Goal: Information Seeking & Learning: Learn about a topic

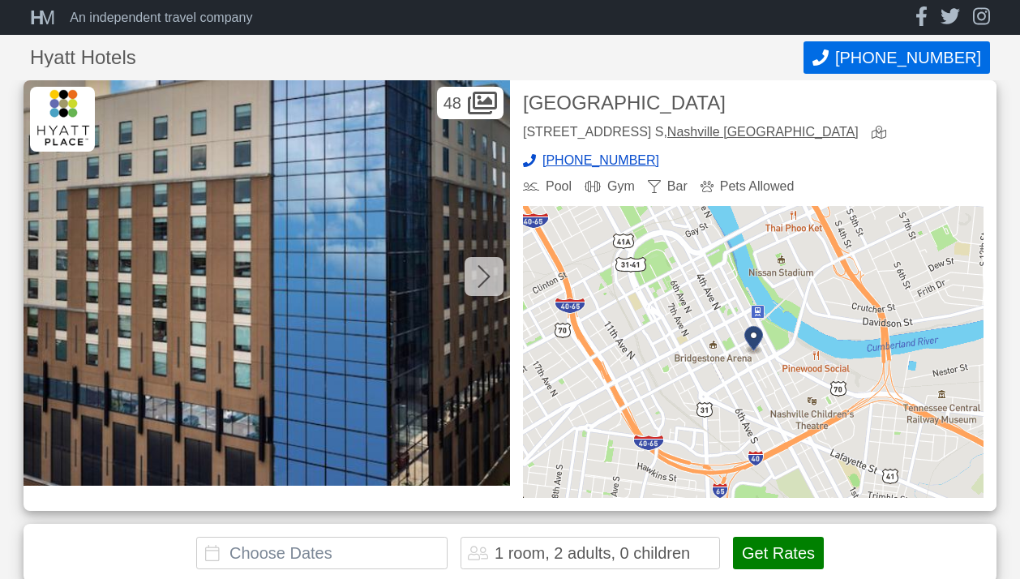
click at [479, 280] on icon at bounding box center [484, 277] width 13 height 26
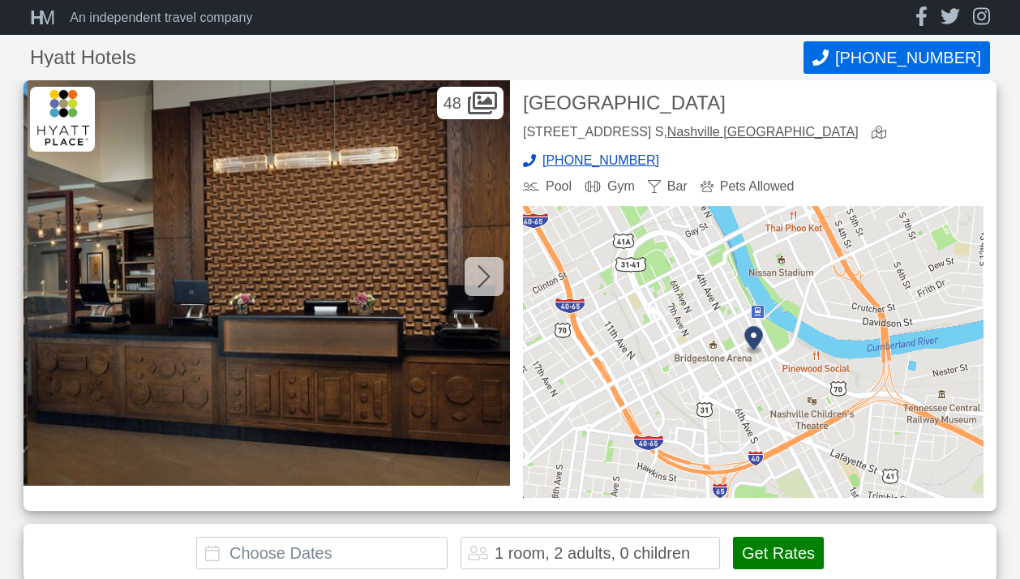
scroll to position [0, 487]
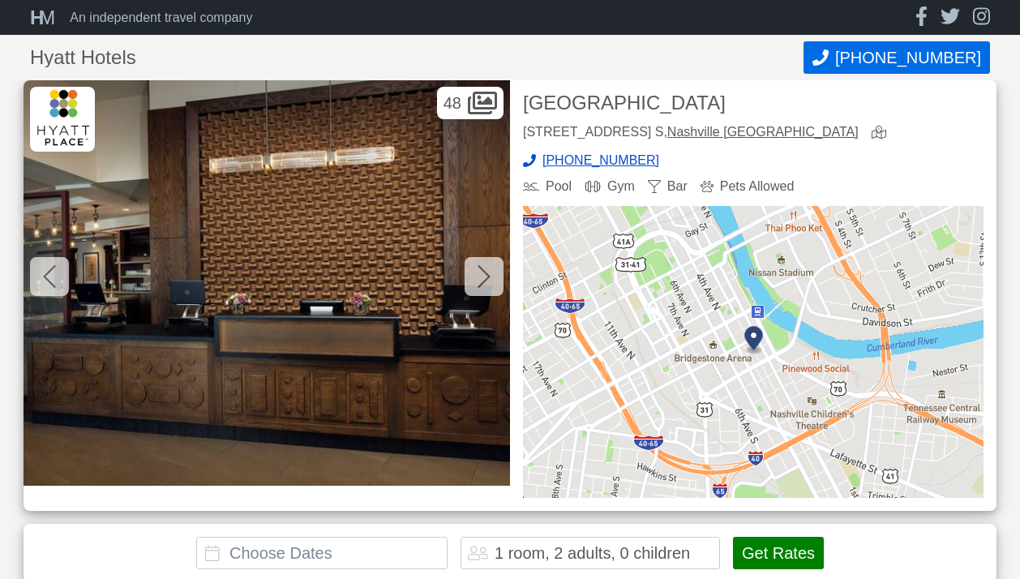
click at [480, 277] on icon at bounding box center [484, 277] width 13 height 26
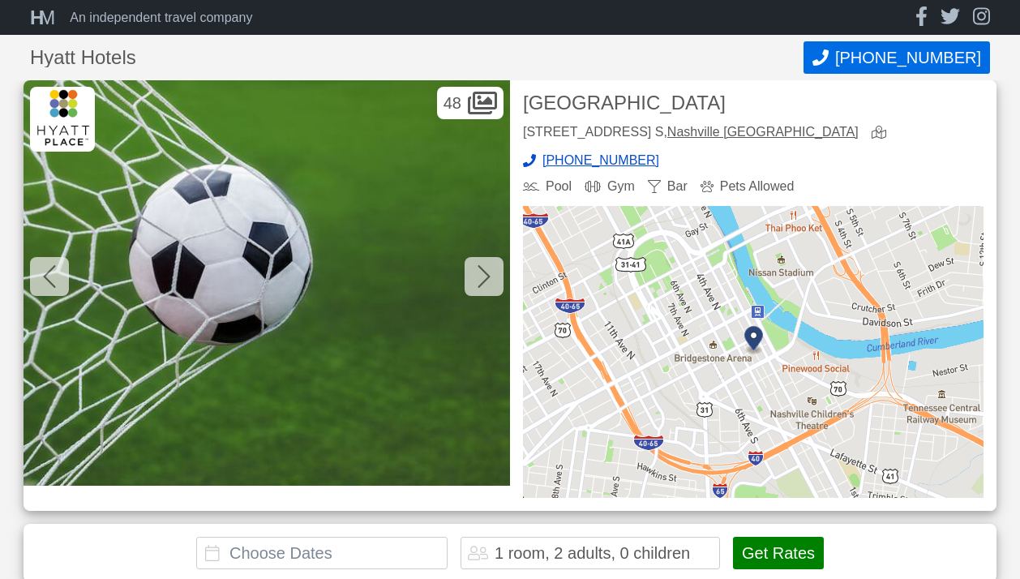
click at [480, 277] on icon at bounding box center [484, 277] width 13 height 26
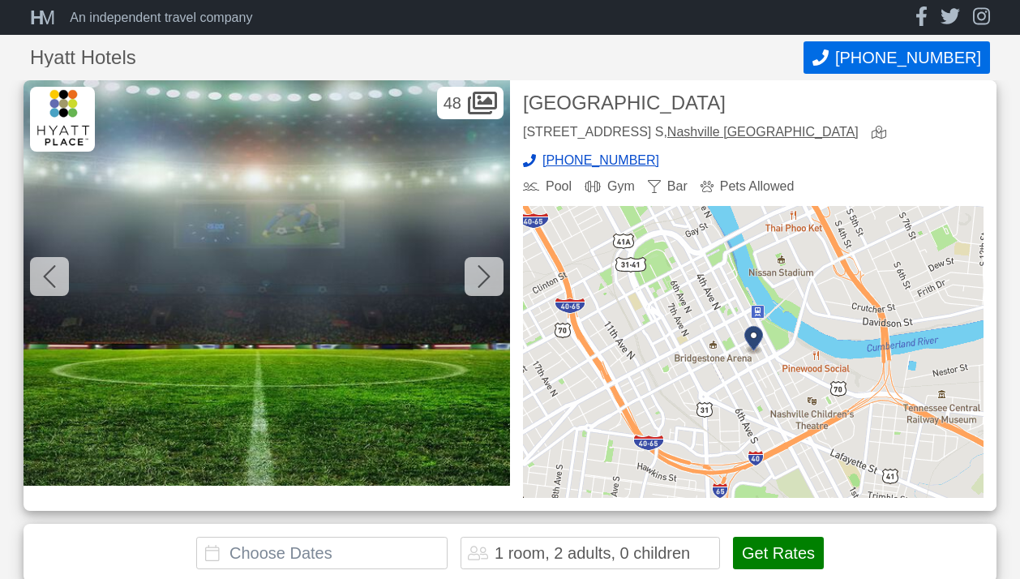
click at [480, 277] on icon at bounding box center [484, 277] width 13 height 26
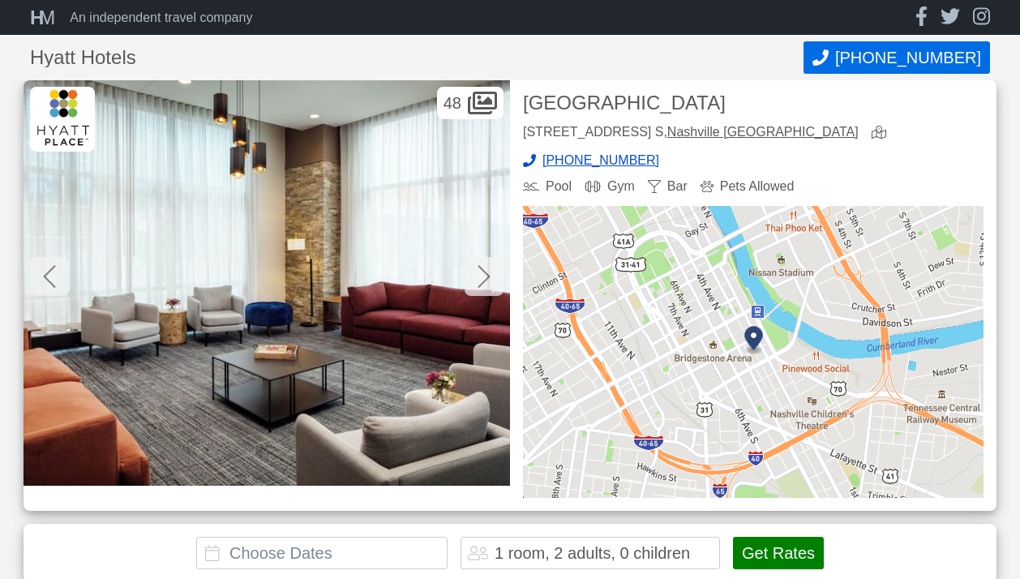
click at [480, 277] on icon at bounding box center [484, 277] width 13 height 26
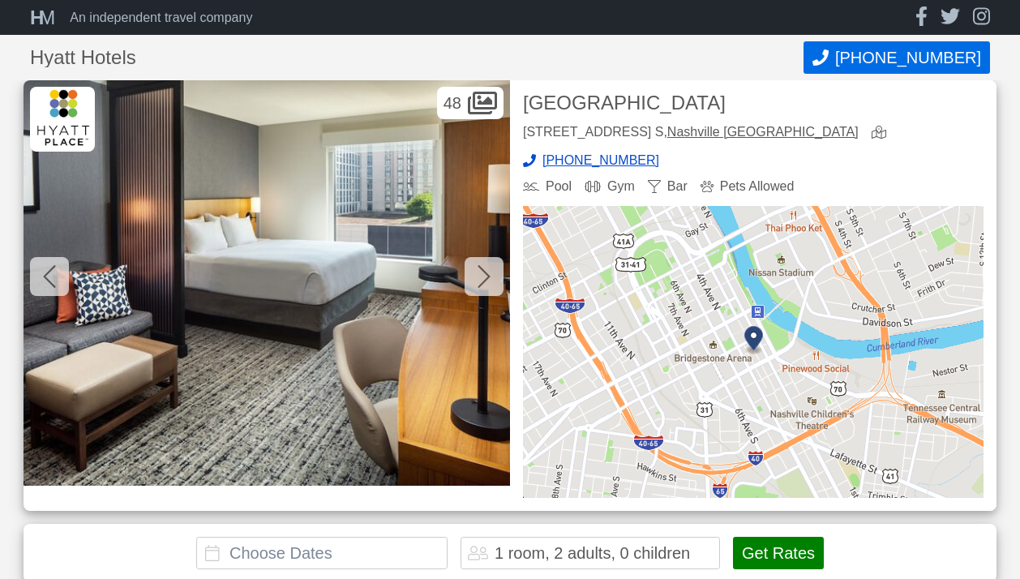
click at [480, 277] on icon at bounding box center [484, 277] width 13 height 26
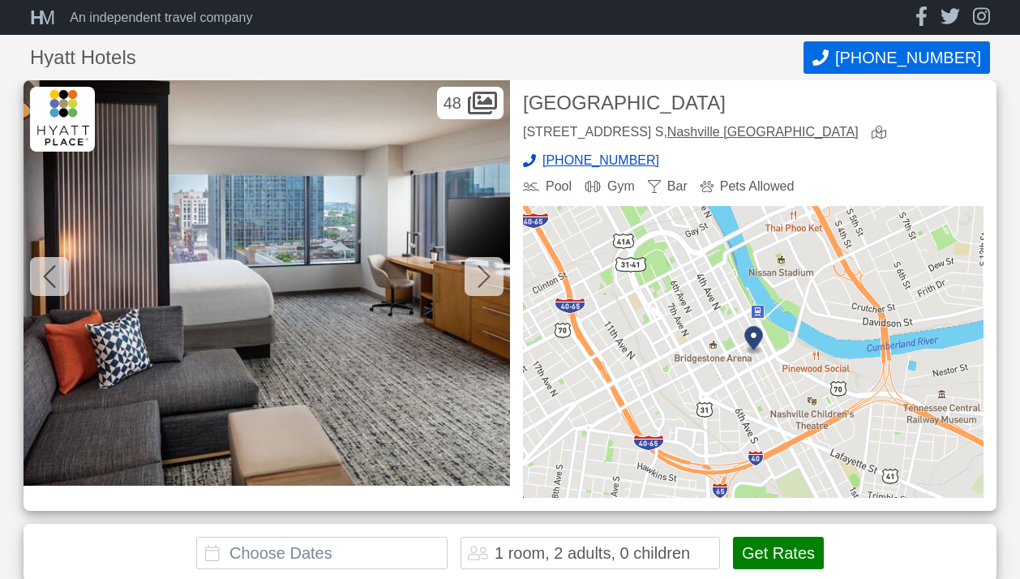
click at [480, 277] on icon at bounding box center [484, 277] width 13 height 26
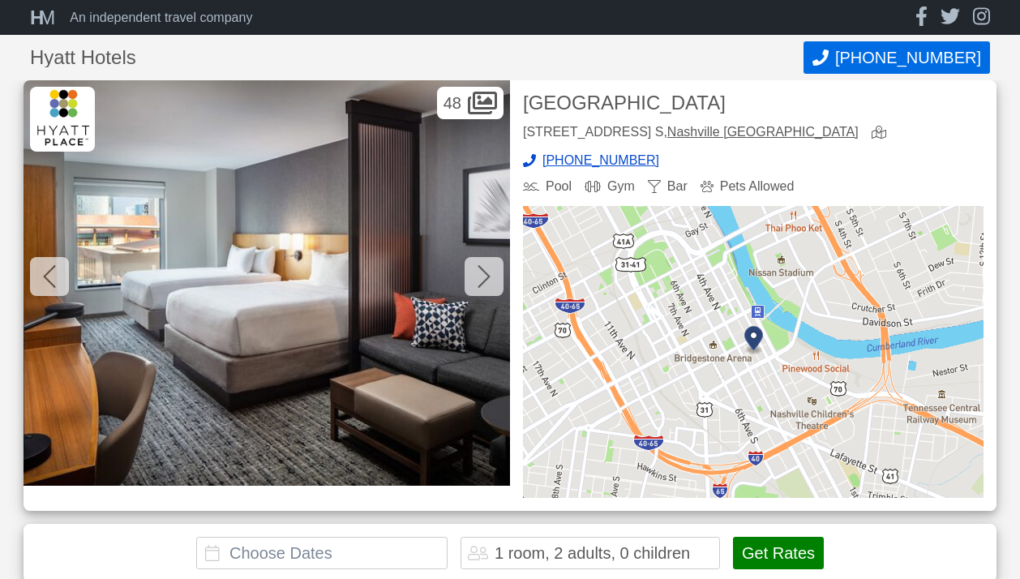
click at [480, 277] on icon at bounding box center [484, 277] width 13 height 26
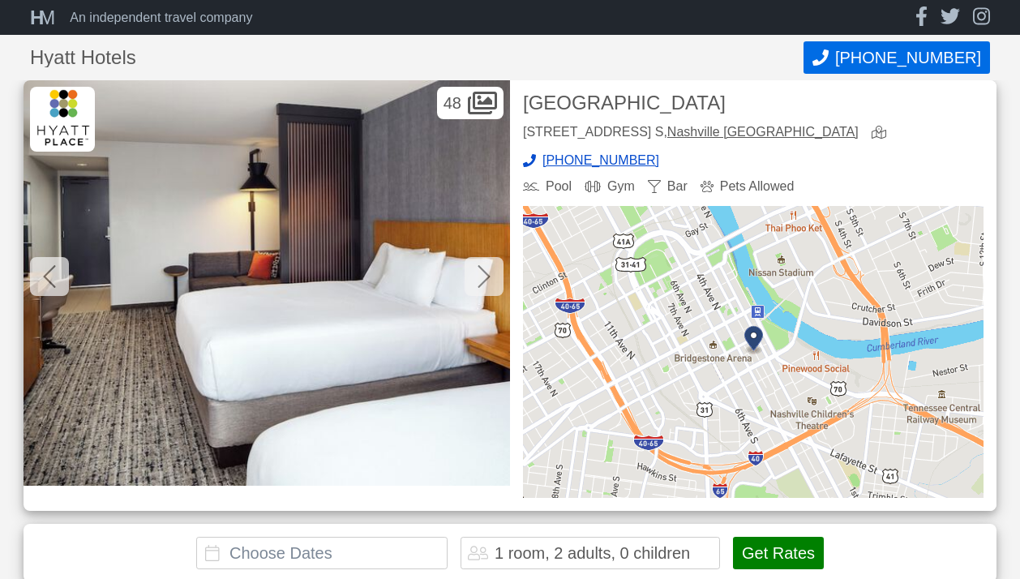
click at [480, 277] on icon at bounding box center [484, 277] width 13 height 26
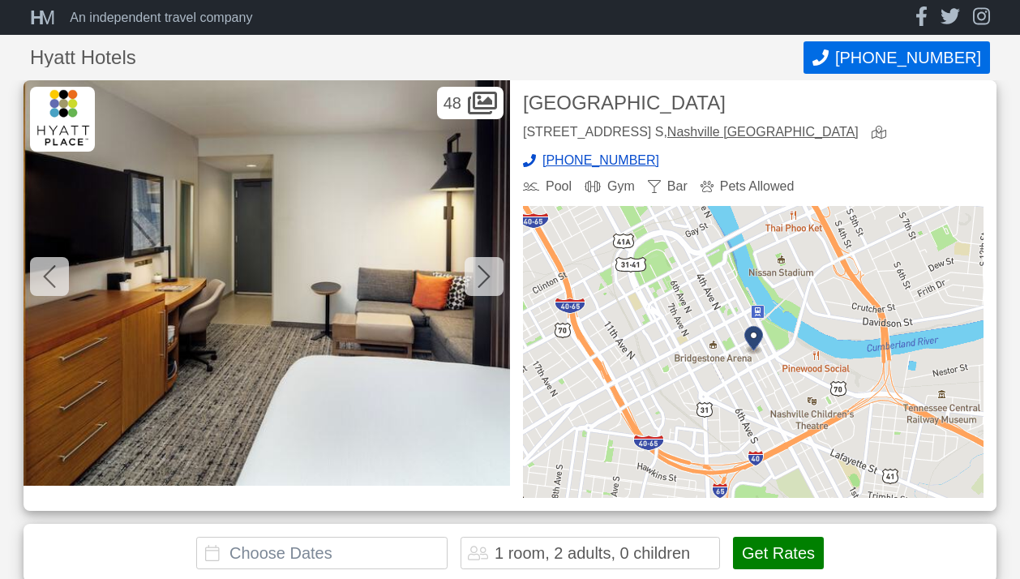
click at [480, 277] on icon at bounding box center [484, 277] width 13 height 26
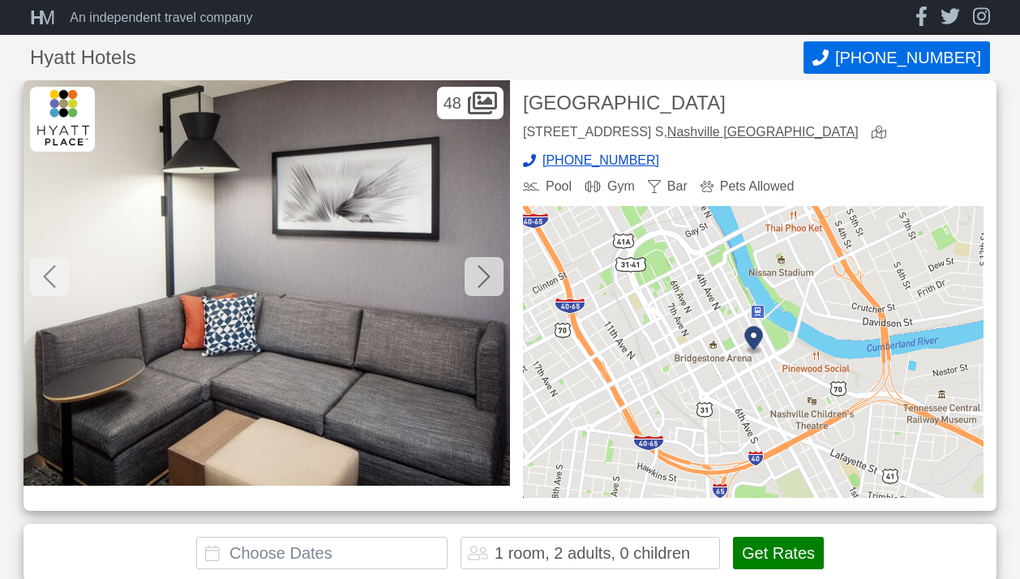
click at [480, 277] on icon at bounding box center [484, 277] width 13 height 26
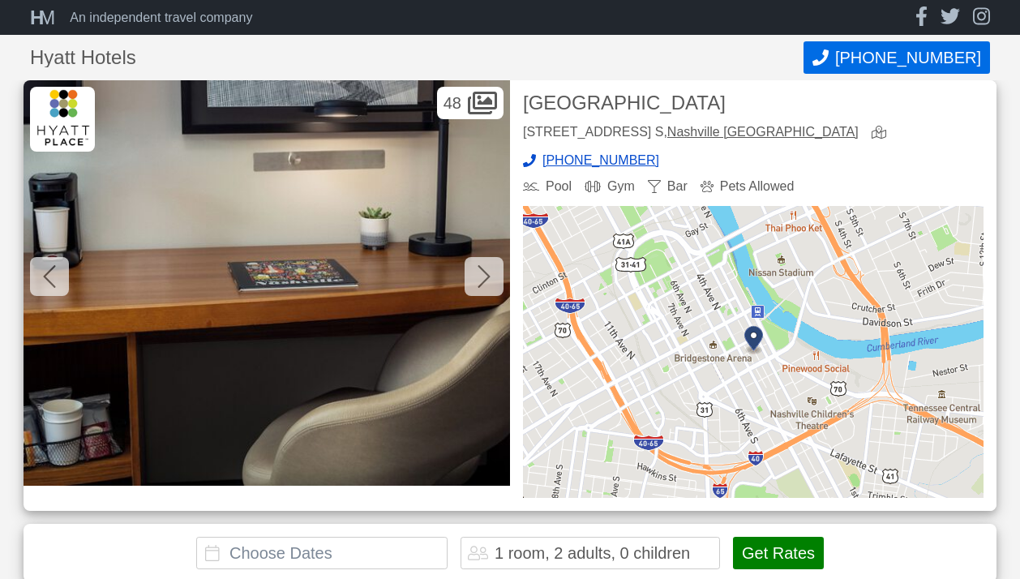
click at [480, 277] on icon at bounding box center [484, 277] width 13 height 26
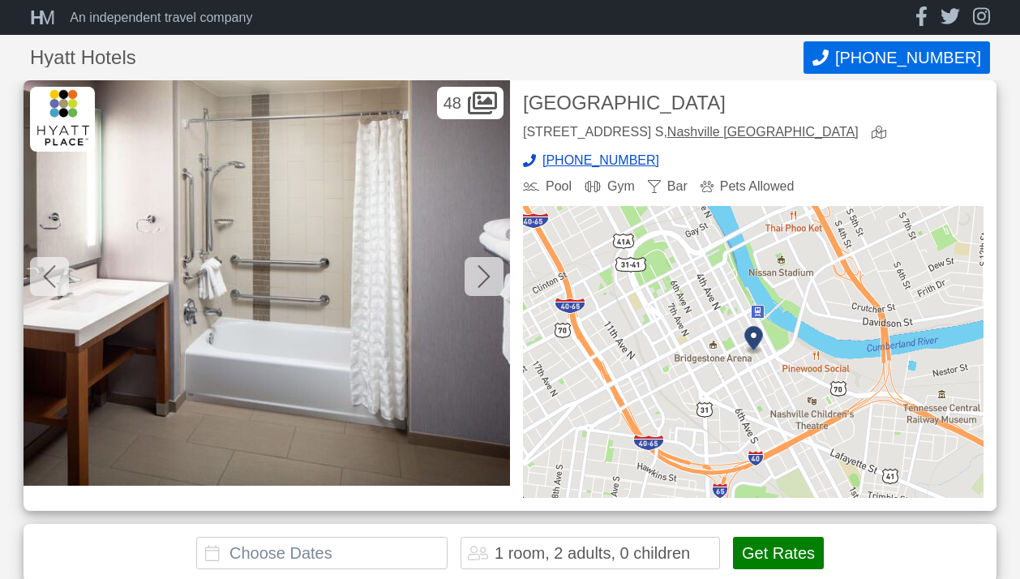
click at [480, 277] on icon at bounding box center [484, 277] width 13 height 26
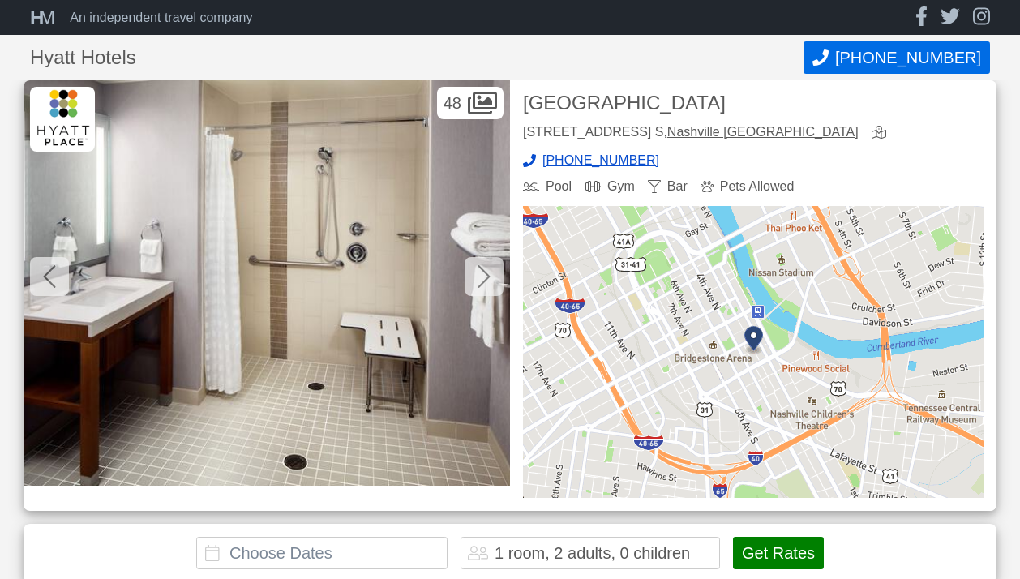
click at [480, 277] on icon at bounding box center [484, 277] width 13 height 26
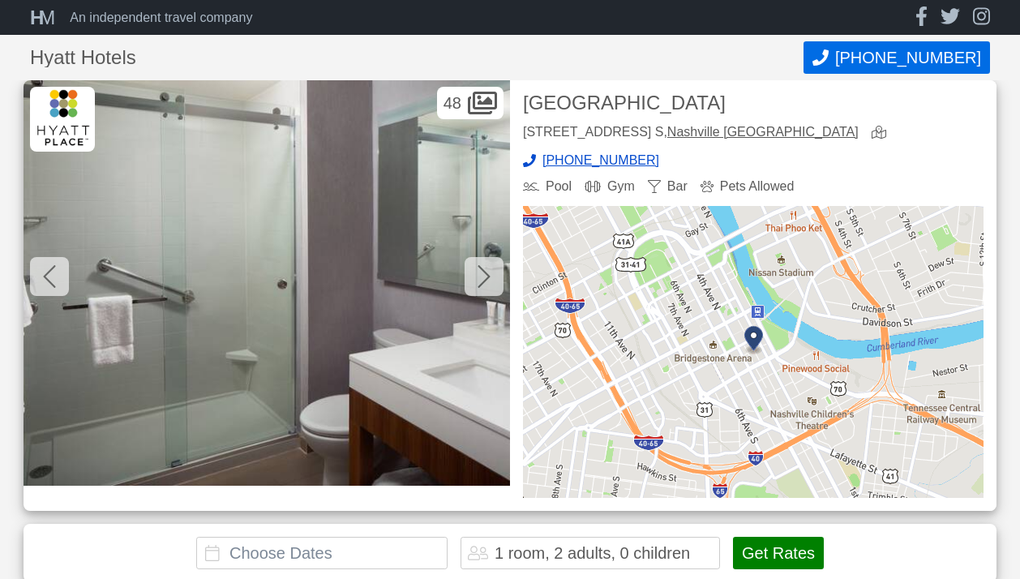
click at [480, 277] on icon at bounding box center [484, 277] width 13 height 26
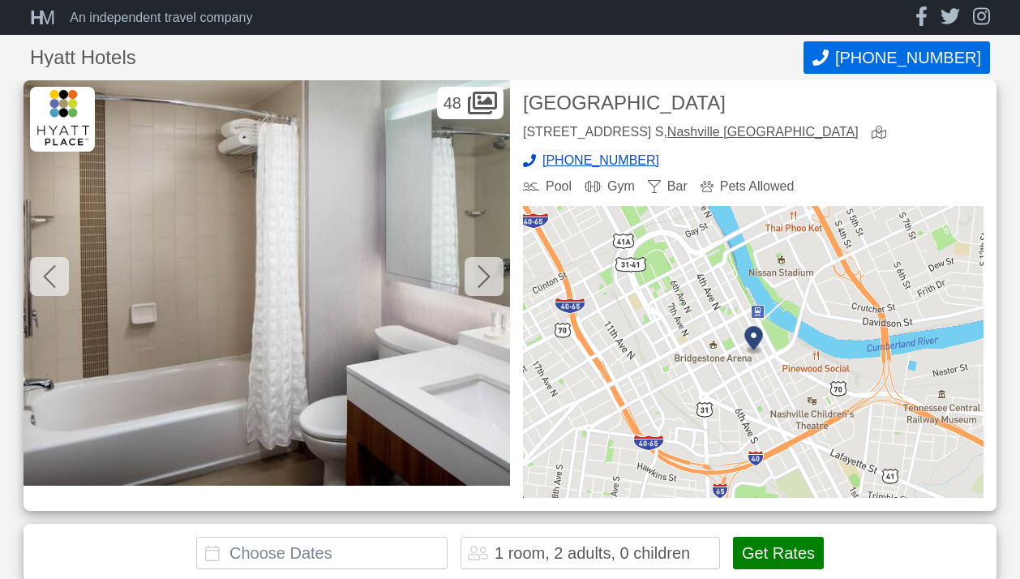
click at [480, 277] on icon at bounding box center [484, 277] width 13 height 26
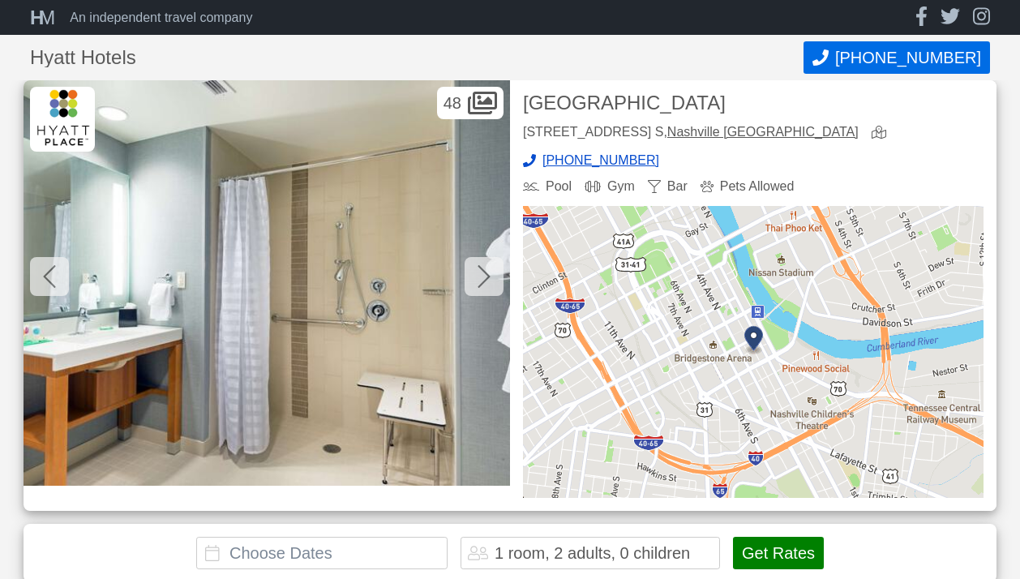
click at [480, 277] on icon at bounding box center [484, 277] width 13 height 26
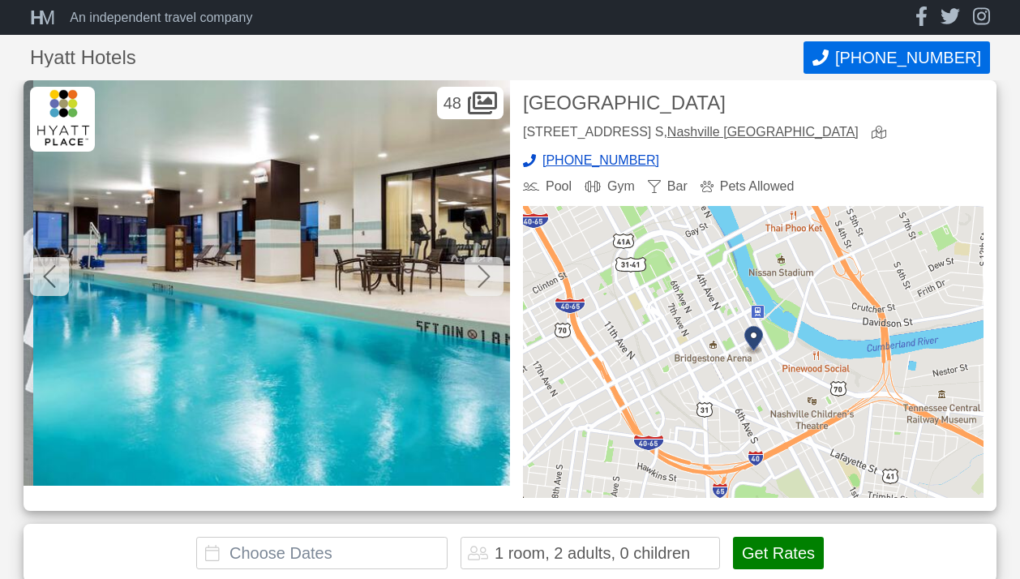
scroll to position [0, 8273]
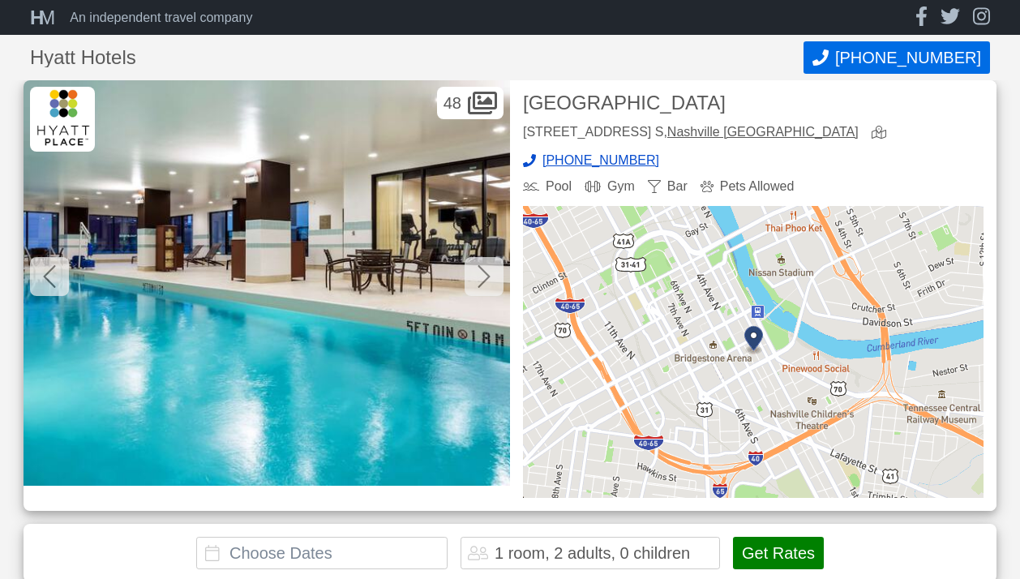
click at [480, 277] on icon at bounding box center [484, 277] width 13 height 26
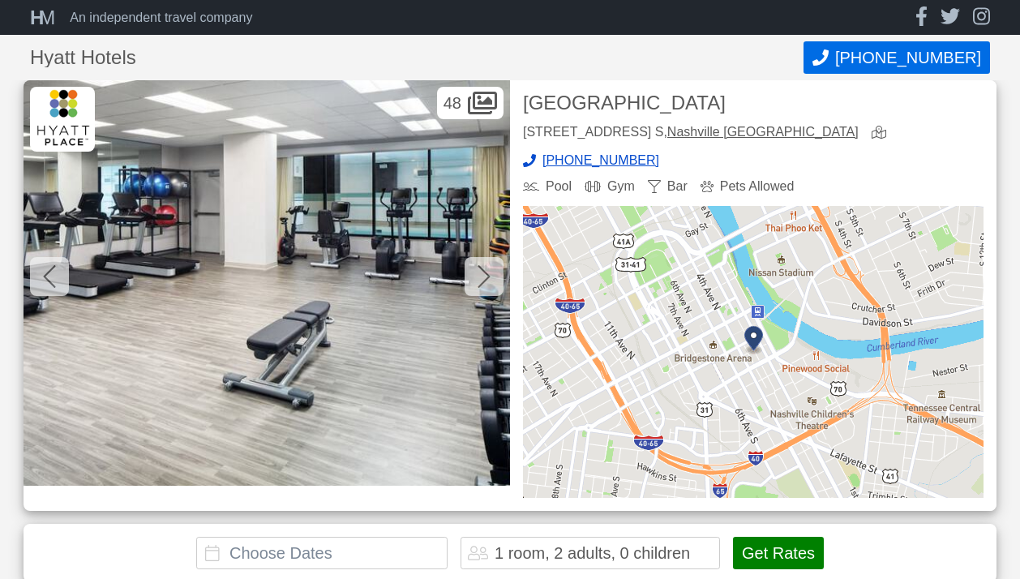
click at [480, 277] on icon at bounding box center [484, 277] width 13 height 26
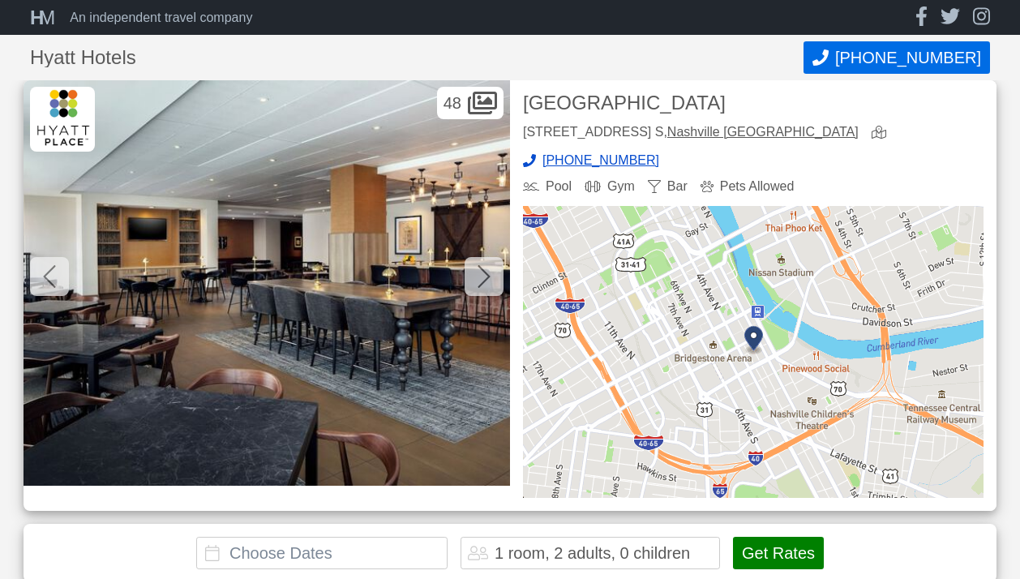
click at [480, 277] on icon at bounding box center [484, 277] width 13 height 26
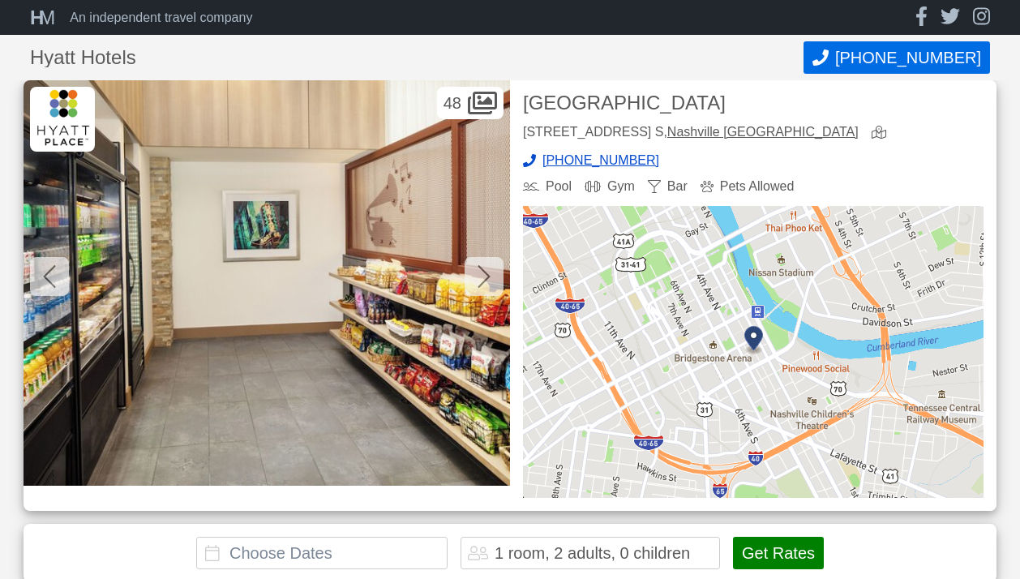
click at [480, 277] on icon at bounding box center [484, 277] width 13 height 26
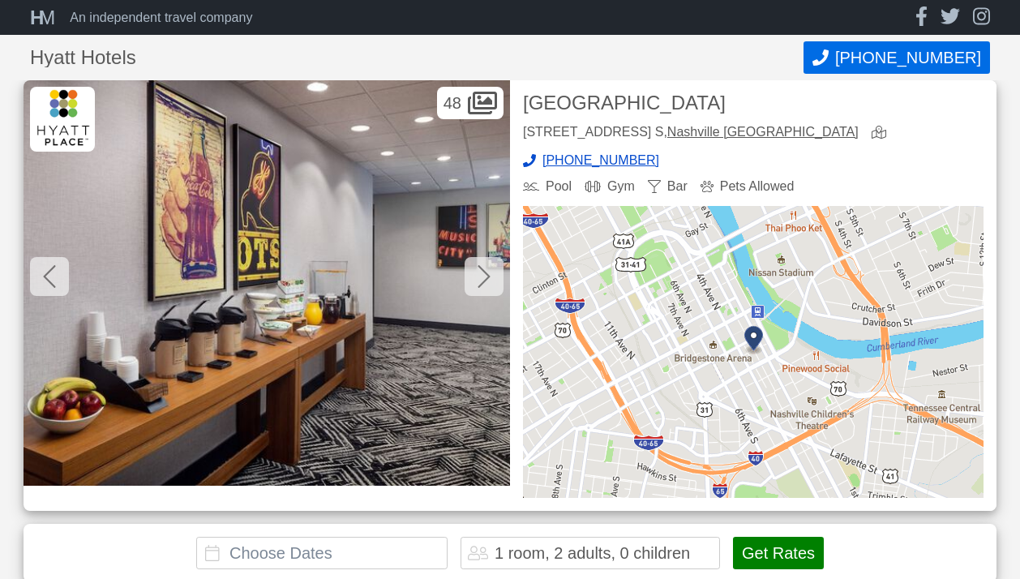
click at [480, 277] on icon at bounding box center [484, 277] width 13 height 26
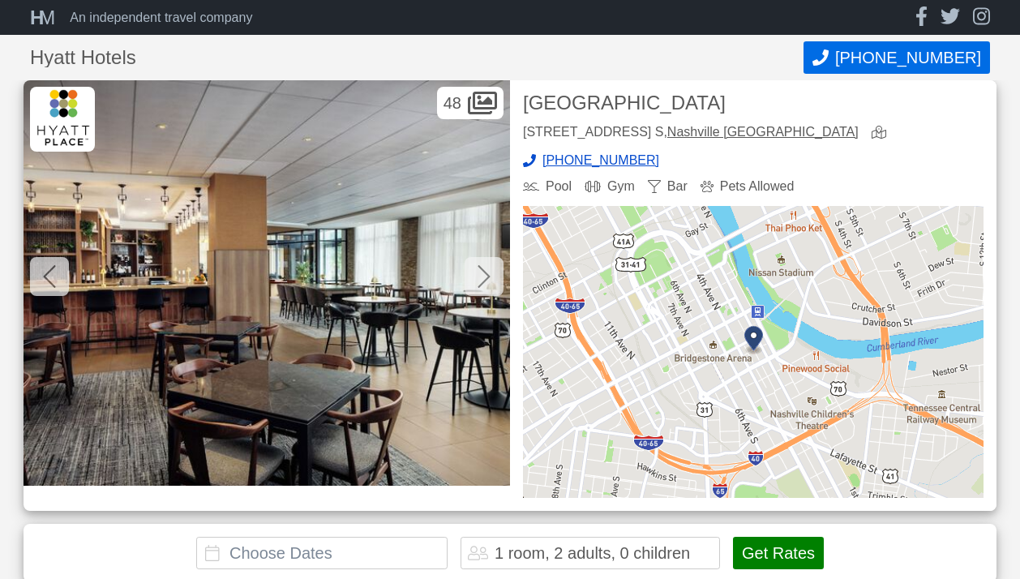
click at [480, 277] on icon at bounding box center [484, 277] width 13 height 26
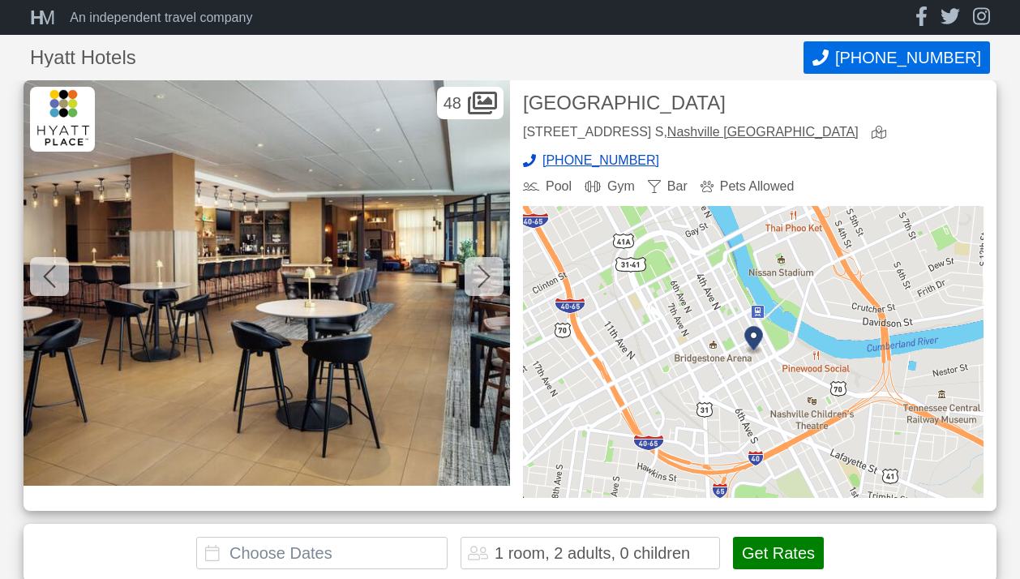
click at [480, 277] on icon at bounding box center [484, 277] width 13 height 26
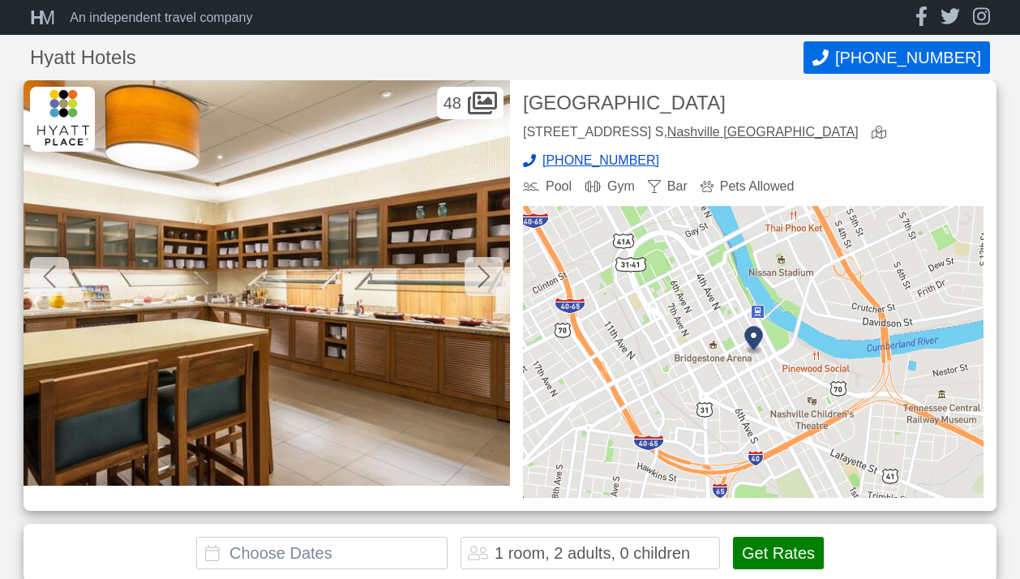
click at [480, 277] on icon at bounding box center [484, 277] width 13 height 26
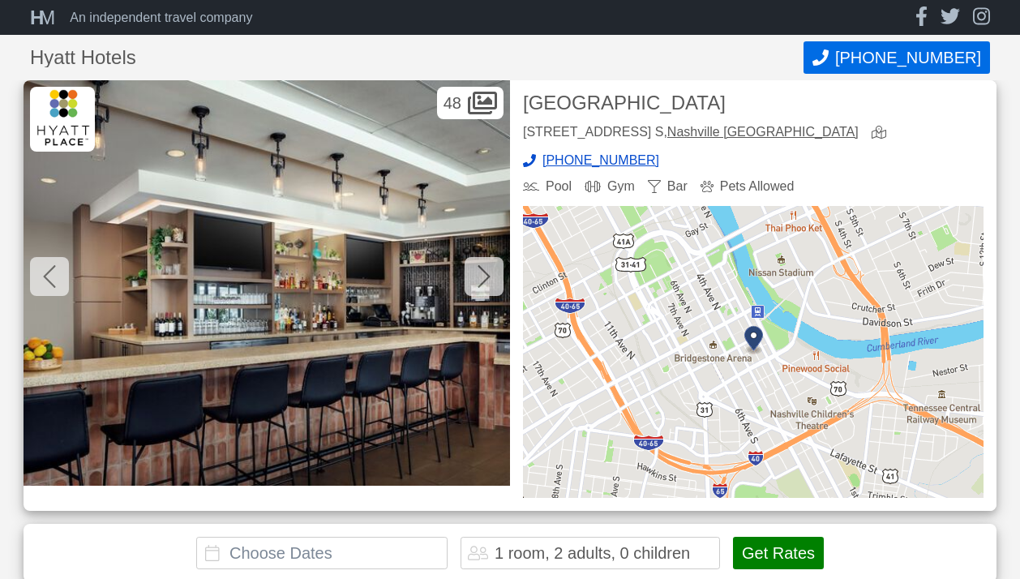
click at [480, 277] on icon at bounding box center [484, 277] width 13 height 26
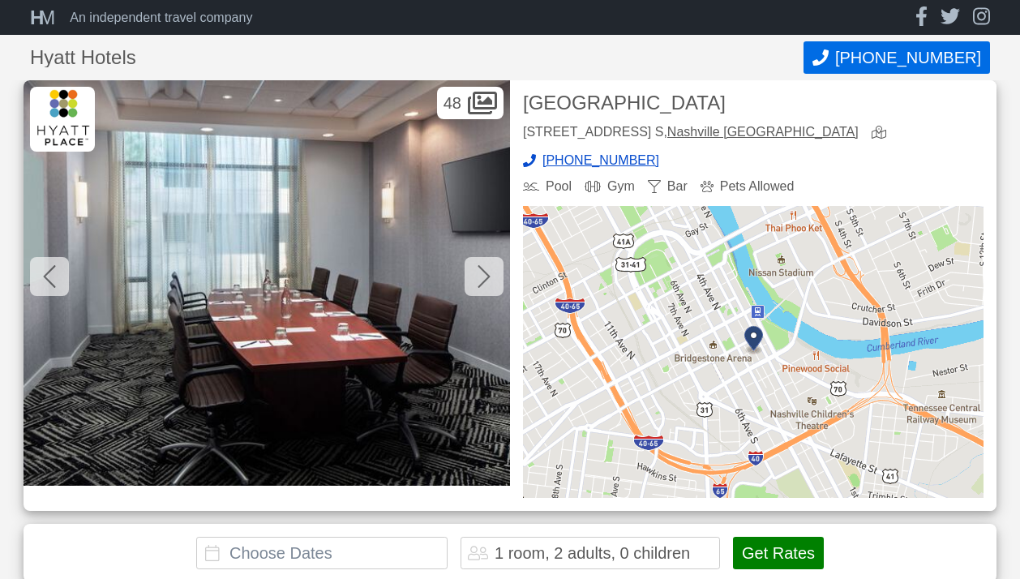
click at [480, 277] on icon at bounding box center [484, 277] width 13 height 26
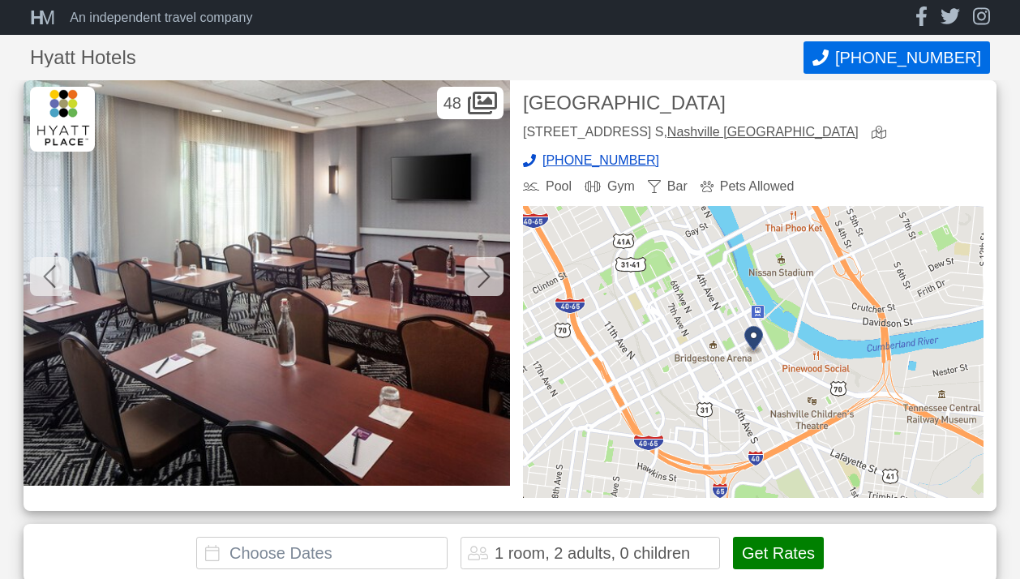
click at [480, 277] on icon at bounding box center [484, 277] width 13 height 26
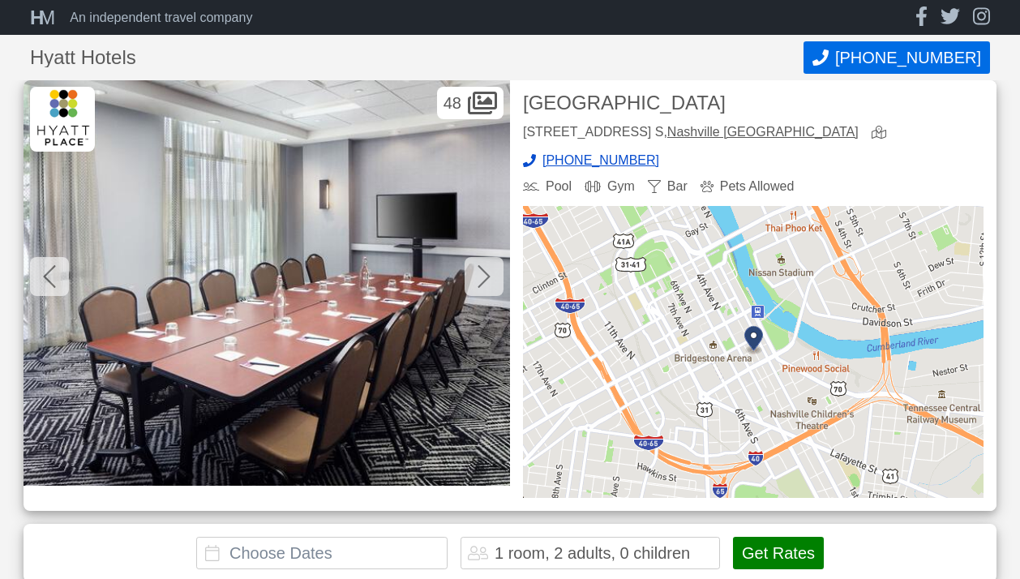
click at [480, 277] on icon at bounding box center [484, 277] width 13 height 26
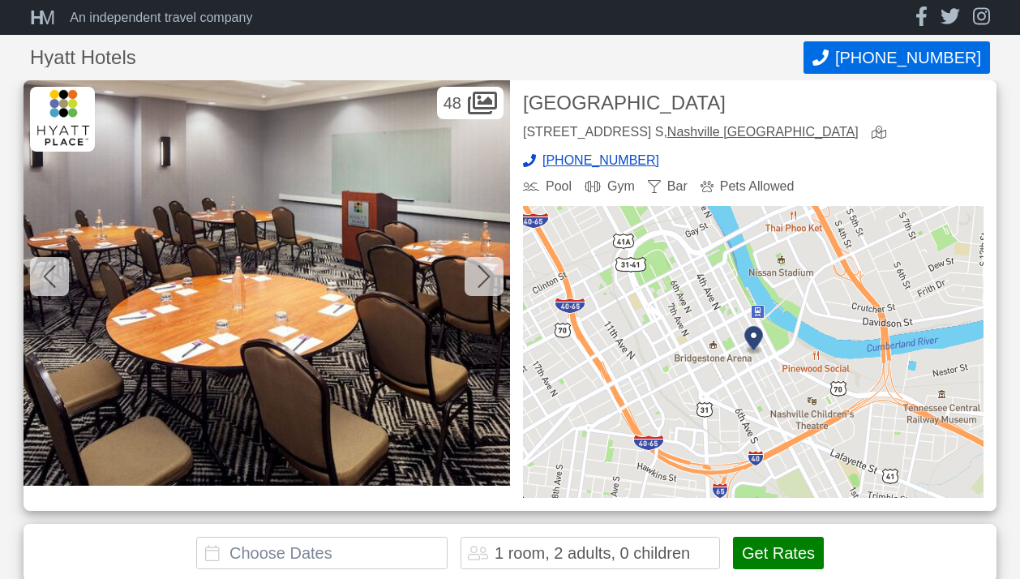
click at [480, 277] on icon at bounding box center [484, 277] width 13 height 26
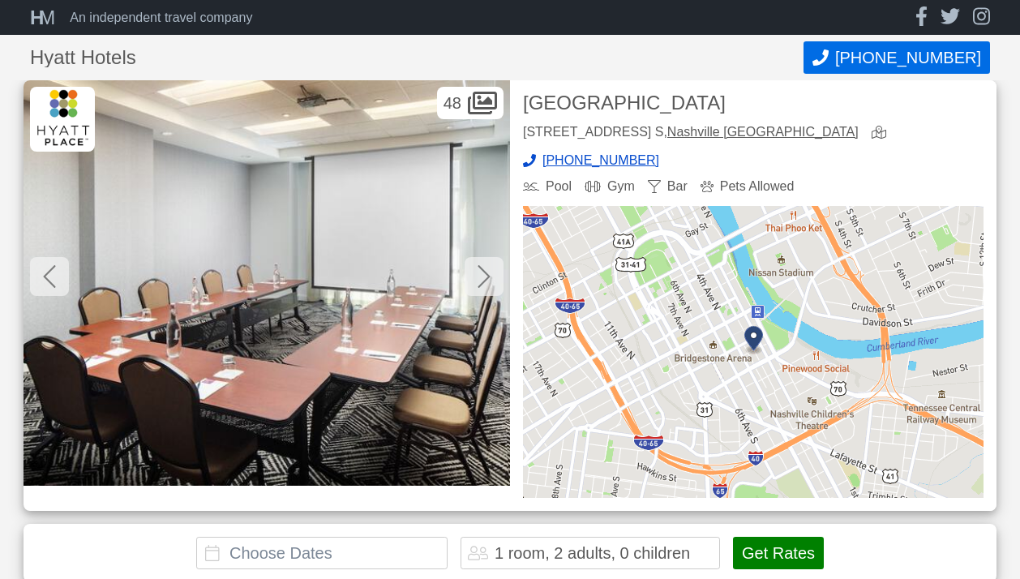
click at [480, 277] on icon at bounding box center [484, 277] width 13 height 26
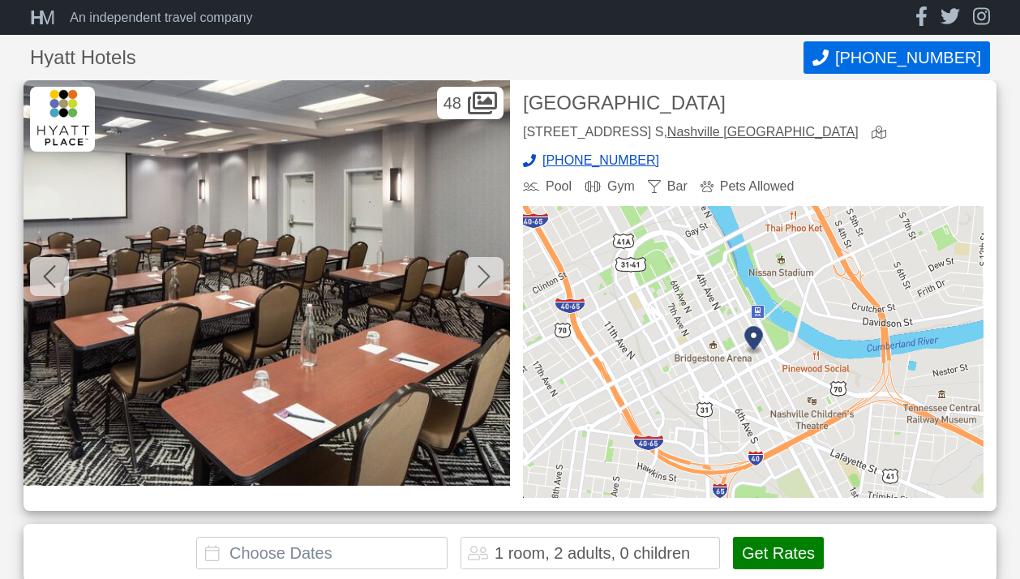
click at [480, 277] on icon at bounding box center [484, 277] width 13 height 26
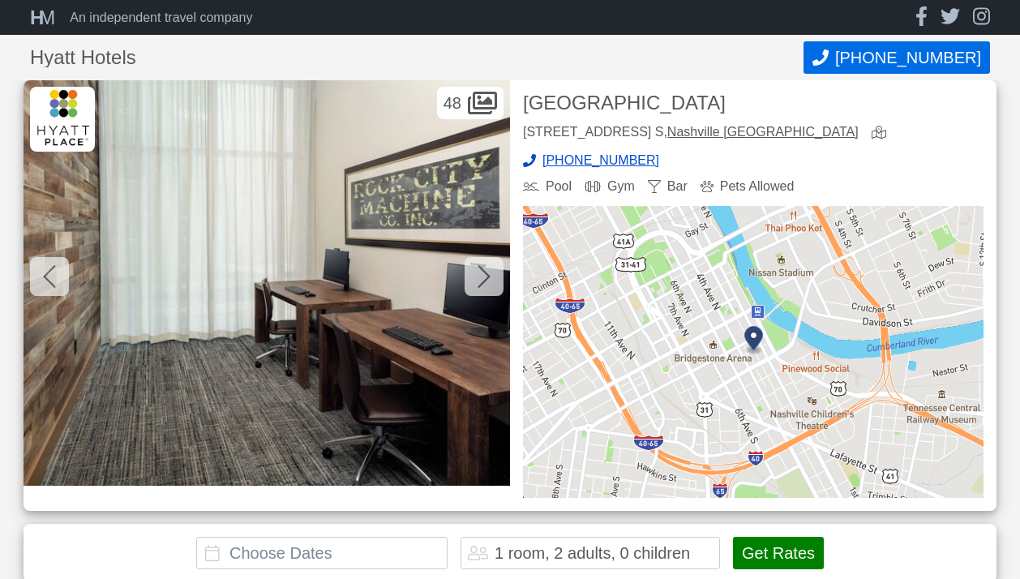
click at [480, 277] on icon at bounding box center [484, 277] width 13 height 26
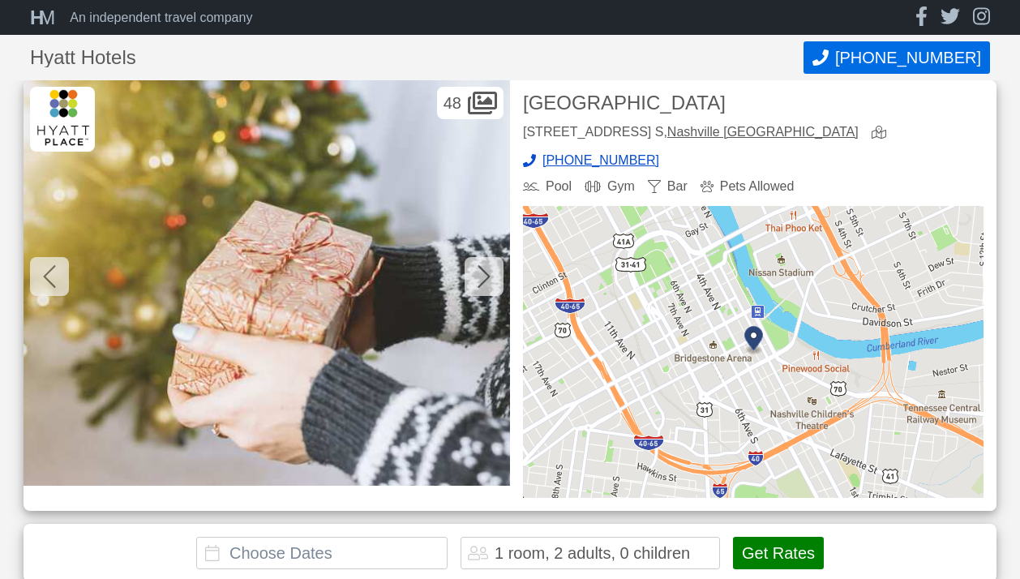
click at [480, 277] on icon at bounding box center [484, 277] width 13 height 26
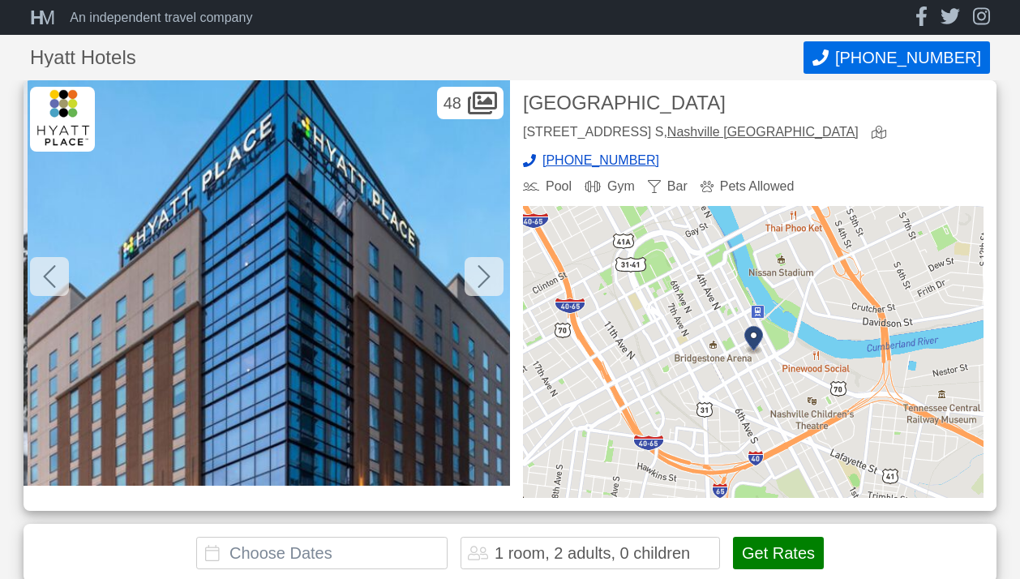
scroll to position [0, 16546]
